Goal: Task Accomplishment & Management: Manage account settings

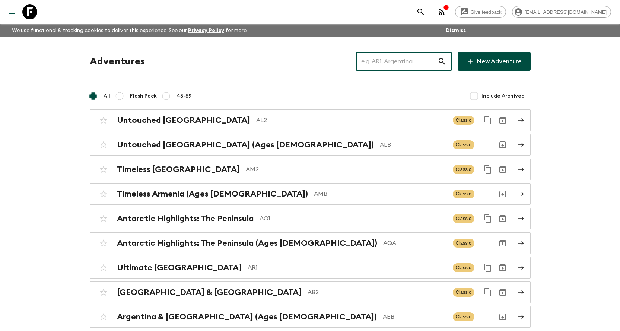
click at [388, 64] on input "text" at bounding box center [397, 61] width 82 height 21
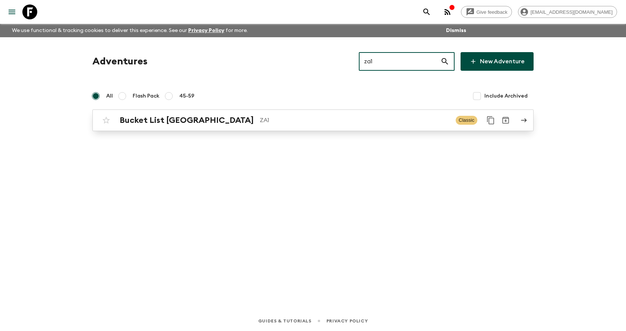
type input "za1"
click at [282, 122] on p "ZA1" at bounding box center [355, 120] width 190 height 9
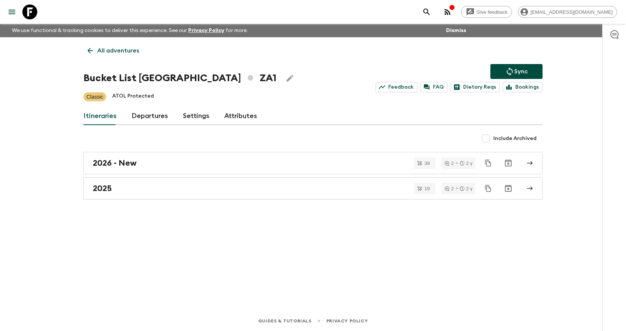
click at [146, 200] on div "All adventures Bucket List [GEOGRAPHIC_DATA] ZA1 Sync Feedback FAQ Dietary Reqs…" at bounding box center [312, 163] width 477 height 253
click at [146, 195] on link "2025" at bounding box center [312, 188] width 459 height 22
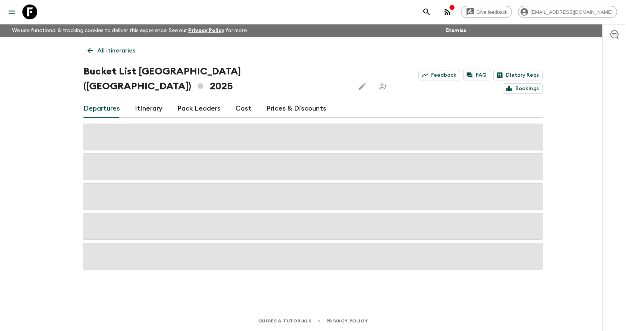
click at [431, 11] on icon "search adventures" at bounding box center [426, 11] width 9 height 9
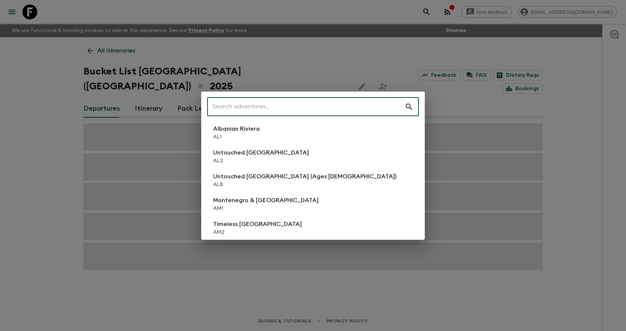
click at [389, 69] on div "​ Albanian Riviera [GEOGRAPHIC_DATA] Untouched [GEOGRAPHIC_DATA] [GEOGRAPHIC_DA…" at bounding box center [313, 165] width 626 height 331
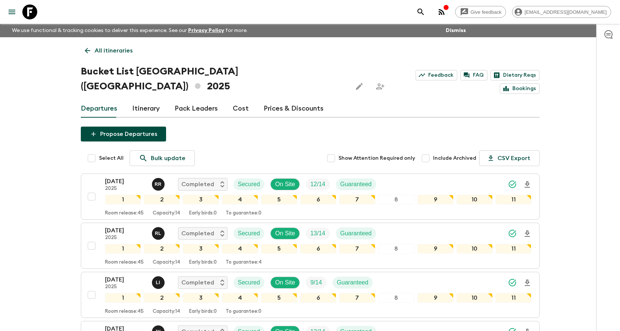
scroll to position [826, 0]
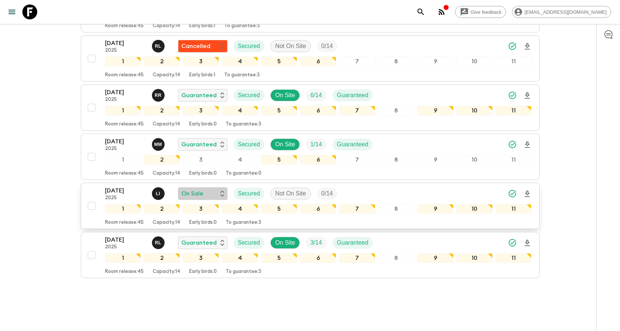
click at [195, 189] on p "On Sale" at bounding box center [192, 193] width 22 height 9
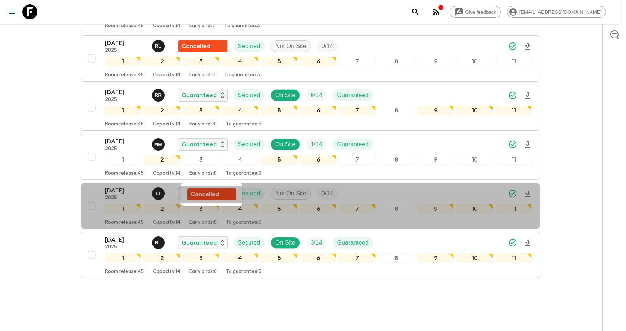
click at [207, 192] on p "Cancelled" at bounding box center [204, 194] width 29 height 9
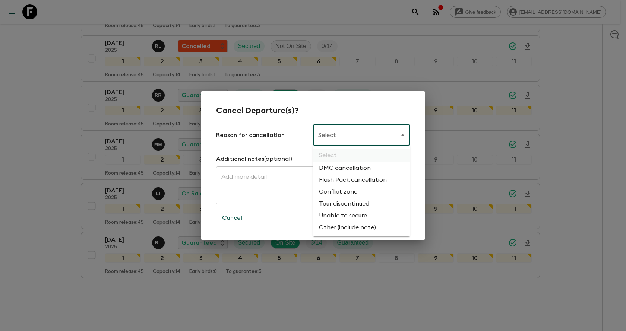
click at [327, 178] on li "Flash Pack cancellation" at bounding box center [361, 180] width 97 height 12
type input "FLASHPACK_CANCELLATION"
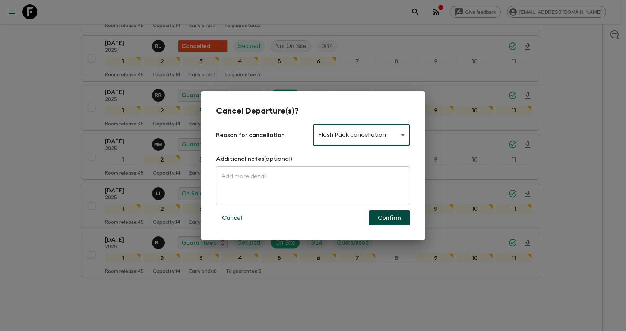
click at [372, 215] on button "Confirm" at bounding box center [389, 217] width 41 height 15
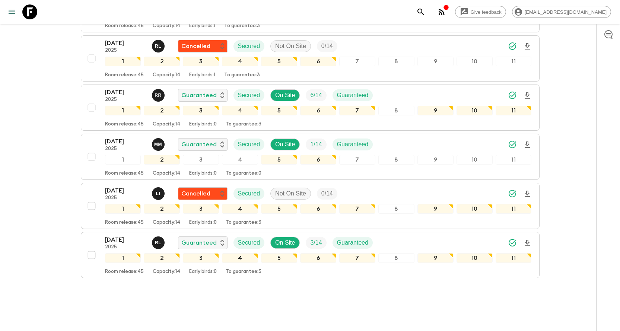
click at [428, 9] on button "search adventures" at bounding box center [420, 11] width 15 height 15
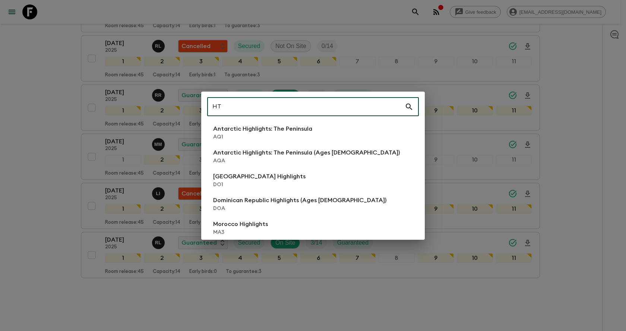
type input "H"
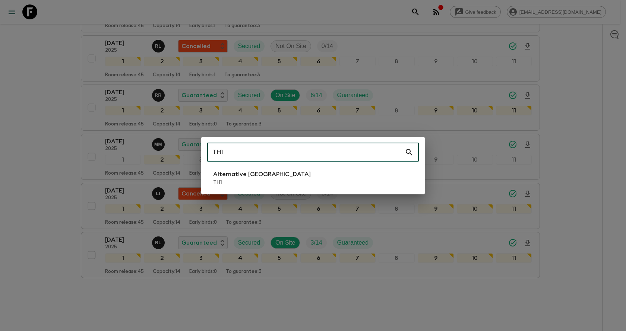
type input "TH1"
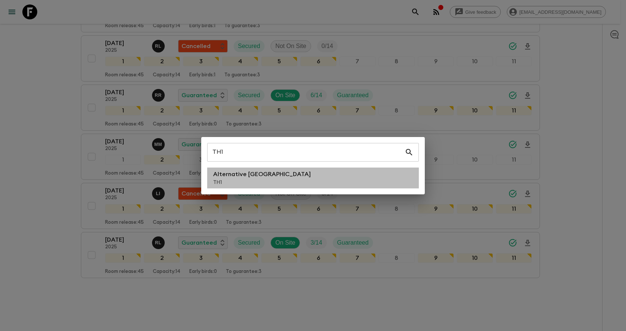
click at [323, 181] on li "Alternative [GEOGRAPHIC_DATA] TH1" at bounding box center [313, 178] width 212 height 21
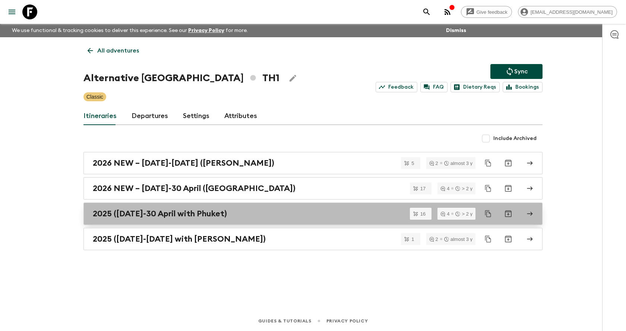
click at [201, 218] on h2 "2025 ([DATE]-30 April with Phuket)" at bounding box center [160, 214] width 134 height 10
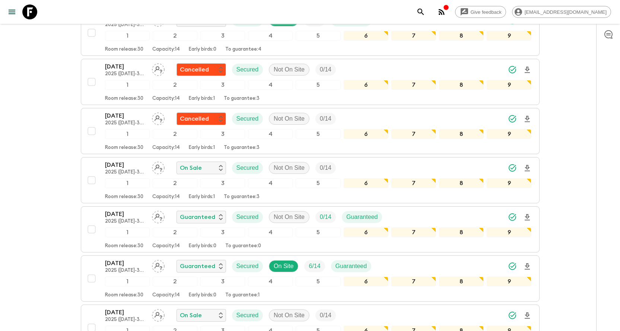
scroll to position [508, 0]
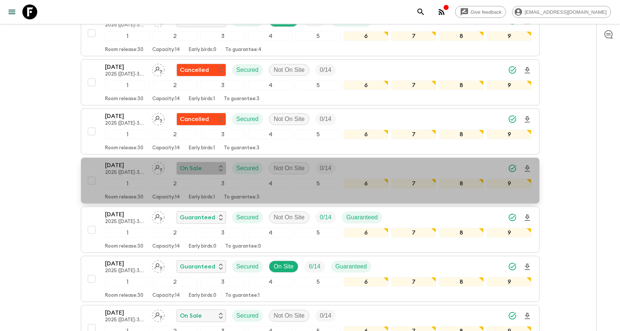
click at [215, 164] on div "On Sale" at bounding box center [202, 168] width 50 height 13
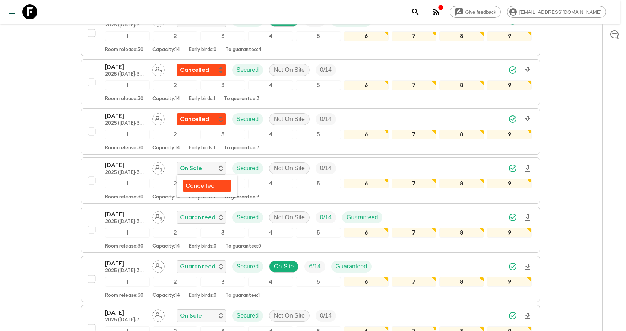
click at [202, 187] on p "Cancelled" at bounding box center [199, 185] width 29 height 9
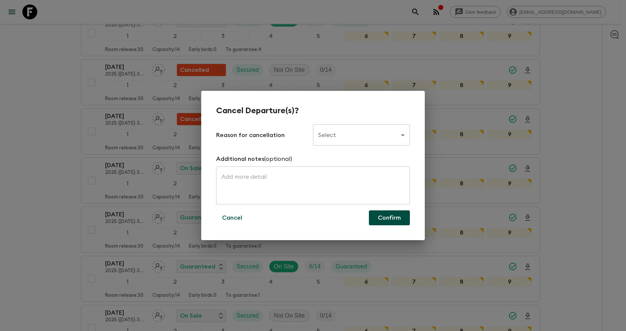
click at [326, 140] on body "Give feedback [EMAIL_ADDRESS][DOMAIN_NAME] We use functional & tracking cookies…" at bounding box center [313, 4] width 626 height 1025
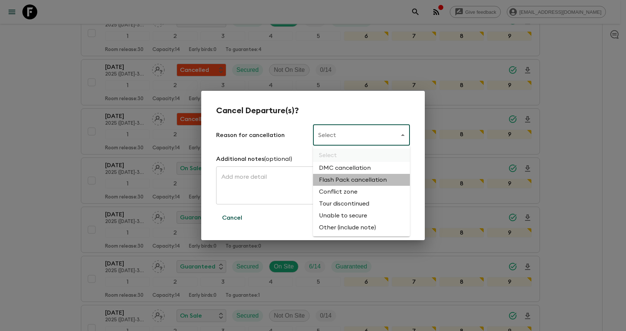
click at [326, 182] on li "Flash Pack cancellation" at bounding box center [361, 180] width 97 height 12
type input "FLASHPACK_CANCELLATION"
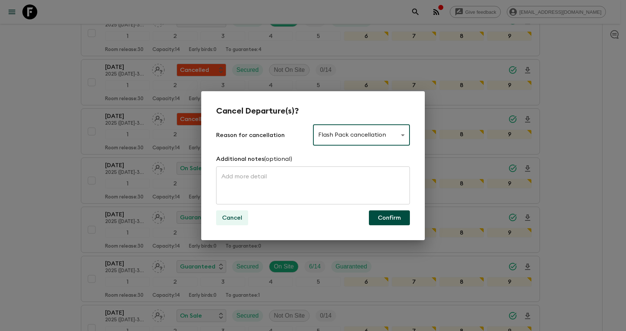
click at [241, 219] on p "Cancel" at bounding box center [232, 217] width 20 height 9
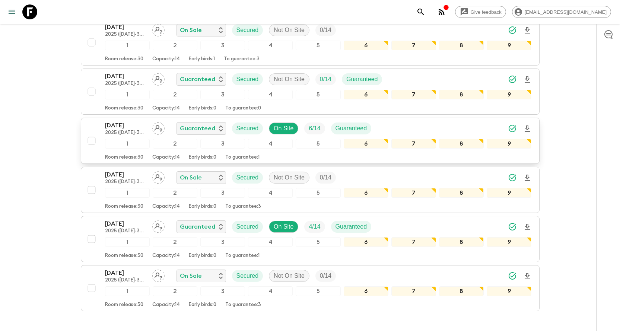
scroll to position [545, 0]
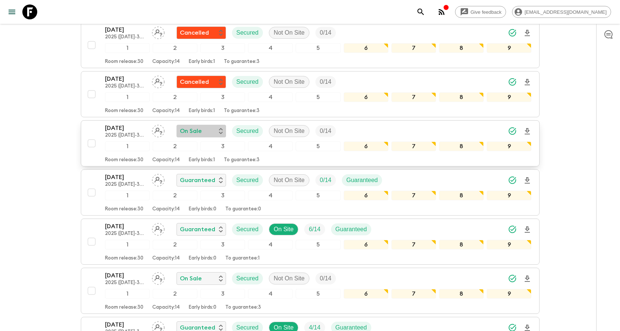
click at [207, 132] on div "On Sale" at bounding box center [201, 131] width 43 height 9
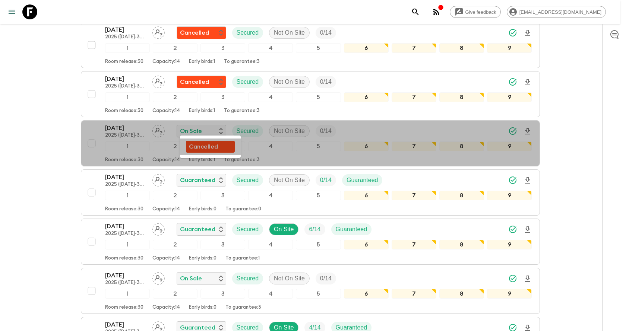
click at [218, 147] on p "Cancelled" at bounding box center [203, 146] width 29 height 9
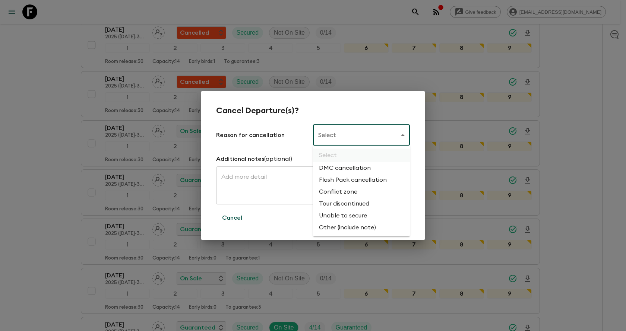
click at [343, 176] on li "Flash Pack cancellation" at bounding box center [361, 180] width 97 height 12
type input "FLASHPACK_CANCELLATION"
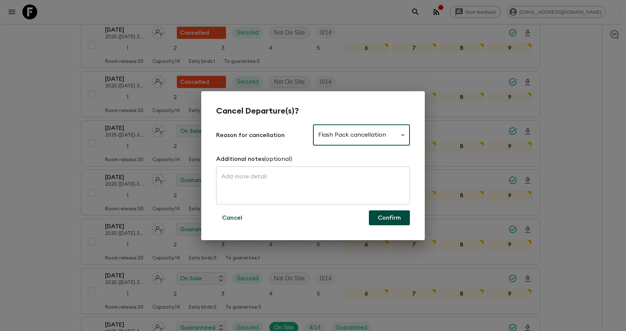
click at [382, 213] on button "Confirm" at bounding box center [389, 217] width 41 height 15
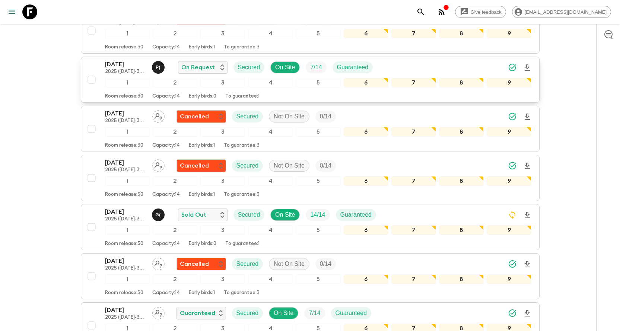
scroll to position [0, 0]
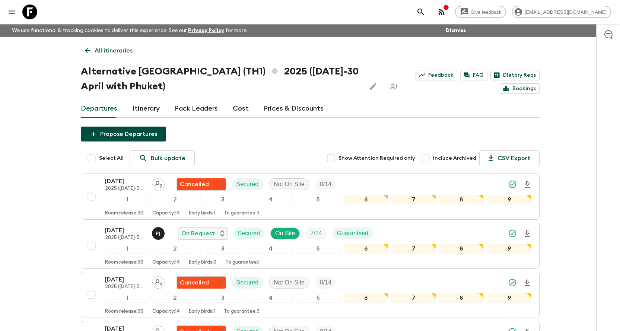
click at [425, 11] on icon "search adventures" at bounding box center [420, 11] width 9 height 9
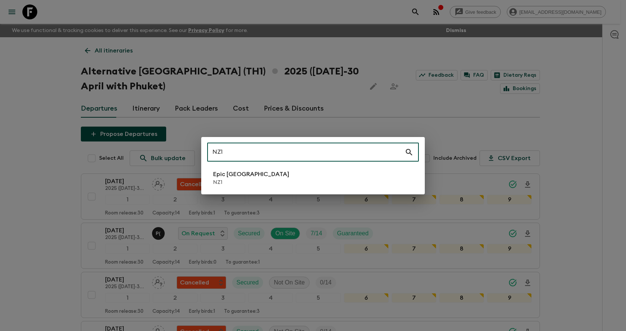
type input "NZ1"
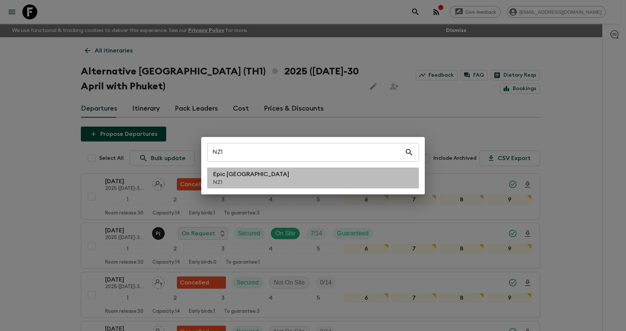
click at [327, 171] on li "Epic [GEOGRAPHIC_DATA] NZ1" at bounding box center [313, 178] width 212 height 21
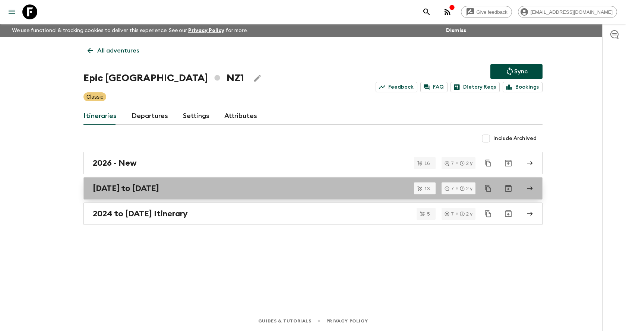
click at [220, 194] on link "[DATE] to [DATE]" at bounding box center [312, 188] width 459 height 22
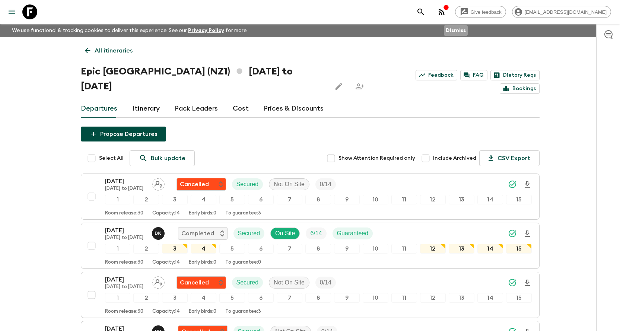
click at [465, 30] on button "Dismiss" at bounding box center [456, 30] width 24 height 10
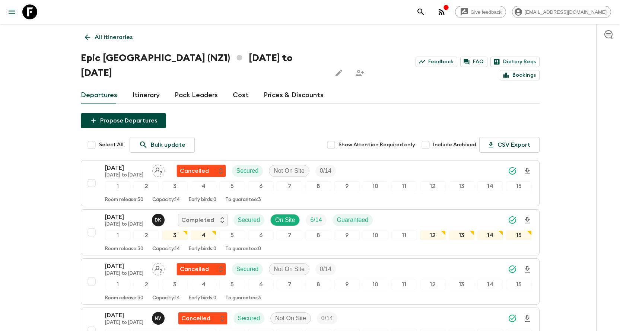
click at [449, 17] on button "button" at bounding box center [441, 11] width 15 height 15
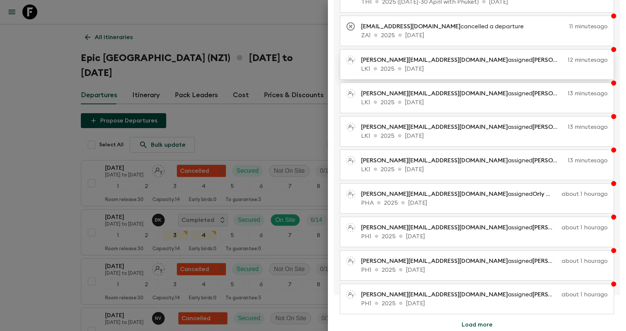
scroll to position [79, 0]
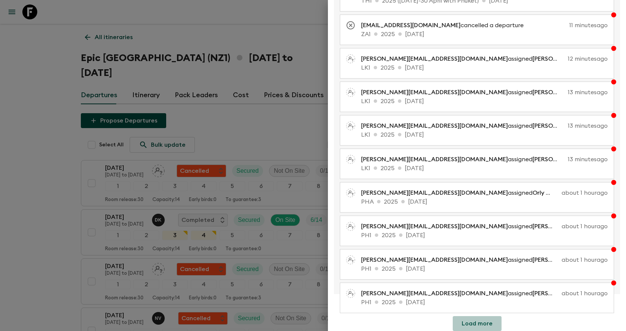
click at [476, 226] on button "Load more" at bounding box center [477, 323] width 49 height 15
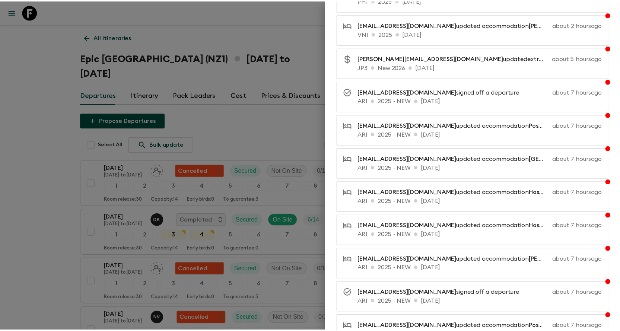
scroll to position [415, 0]
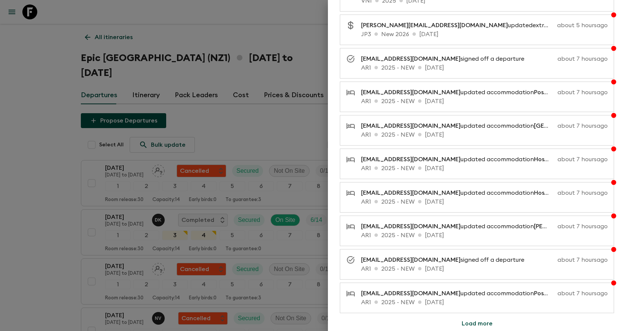
click at [193, 13] on div at bounding box center [313, 165] width 626 height 331
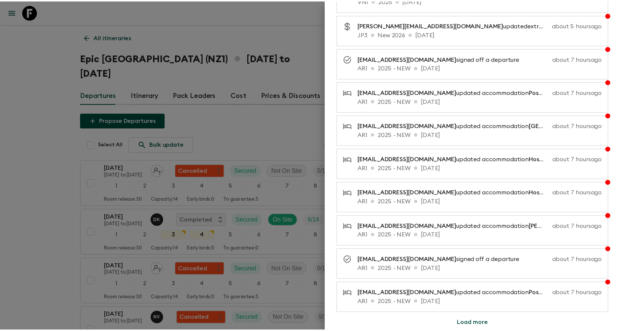
scroll to position [0, 0]
